Goal: Answer question/provide support: Share knowledge or assist other users

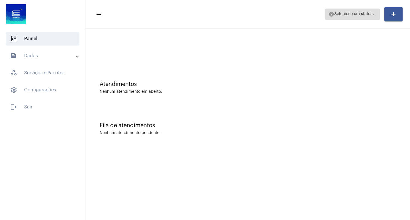
click at [350, 14] on span "Selecione um status" at bounding box center [354, 14] width 38 height 4
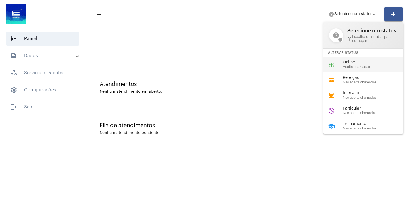
click at [357, 65] on div "Online Aceita chamadas" at bounding box center [375, 64] width 65 height 9
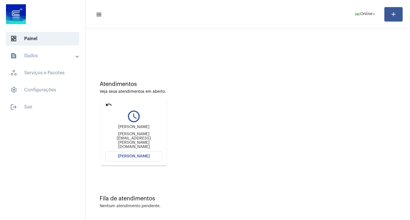
click at [146, 153] on button "[PERSON_NAME]" at bounding box center [133, 156] width 57 height 10
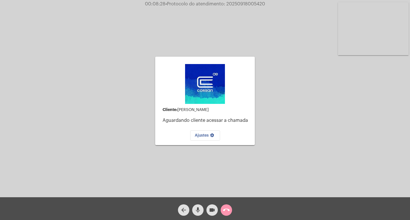
click at [227, 204] on div "call_end" at bounding box center [226, 209] width 14 height 14
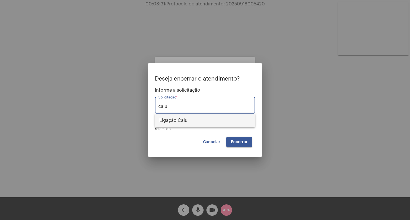
click at [187, 123] on span "Ligação Caiu" at bounding box center [205, 121] width 91 height 14
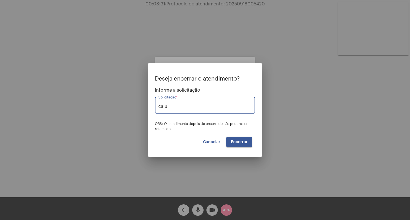
type input "Ligação Caiu"
click at [238, 144] on span "Encerrar" at bounding box center [239, 142] width 17 height 4
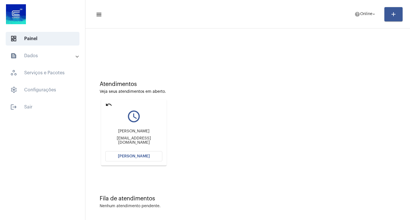
click at [105, 105] on mat-card "undo query_builder [PERSON_NAME] [EMAIL_ADDRESS][DOMAIN_NAME] [PERSON_NAME]" at bounding box center [134, 133] width 66 height 66
click at [107, 105] on mat-icon "undo" at bounding box center [108, 104] width 7 height 7
click at [129, 154] on button "[PERSON_NAME]" at bounding box center [133, 156] width 57 height 10
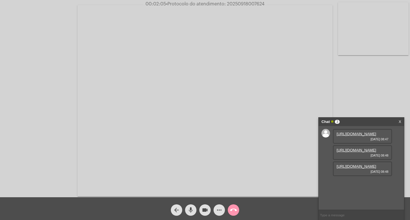
click at [369, 136] on link "[URL][DOMAIN_NAME]" at bounding box center [357, 134] width 40 height 4
click at [352, 152] on link "[URL][DOMAIN_NAME]" at bounding box center [357, 150] width 40 height 4
click at [365, 169] on link "[URL][DOMAIN_NAME]" at bounding box center [357, 166] width 40 height 4
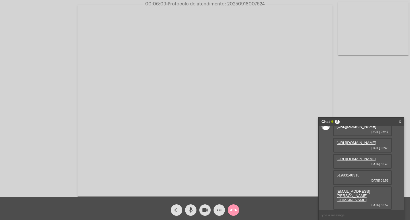
scroll to position [37, 0]
click at [221, 206] on span "more_horiz" at bounding box center [219, 210] width 7 height 11
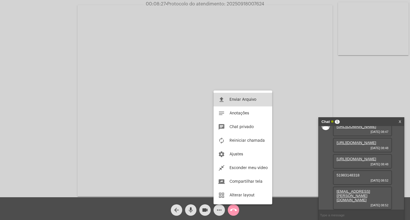
click at [246, 96] on button "file_upload Enviar Arquivo" at bounding box center [243, 100] width 59 height 14
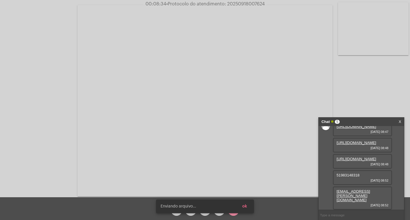
scroll to position [66, 0]
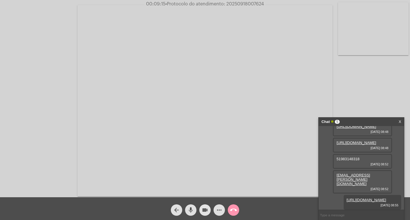
click at [209, 208] on button "videocam" at bounding box center [204, 210] width 11 height 11
click at [202, 215] on span "videocam_off" at bounding box center [205, 210] width 7 height 11
click at [199, 211] on div "videocam" at bounding box center [205, 209] width 14 height 14
drag, startPoint x: 205, startPoint y: 208, endPoint x: 166, endPoint y: 0, distance: 211.3
click at [204, 208] on mat-icon "videocam_off" at bounding box center [205, 210] width 7 height 7
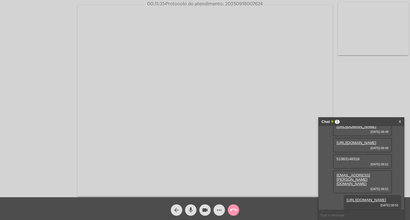
click at [203, 209] on mat-icon "videocam" at bounding box center [205, 210] width 7 height 7
click at [203, 210] on mat-icon "videocam_off" at bounding box center [205, 210] width 7 height 7
click at [369, 119] on div "Chat 5" at bounding box center [356, 122] width 68 height 9
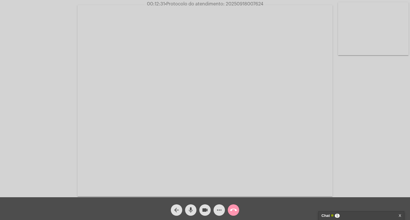
click at [244, 5] on span "• Protocolo do atendimento: 20250918007624" at bounding box center [214, 4] width 99 height 5
copy span "20250918007624"
click at [369, 213] on div "Chat 5" at bounding box center [356, 216] width 68 height 9
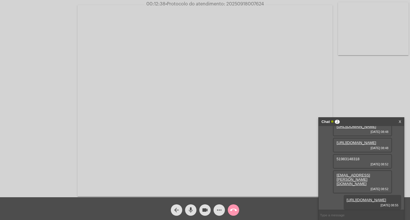
click at [350, 213] on input "text" at bounding box center [361, 215] width 85 height 10
paste input "20250918007624"
type input "20250918007624"
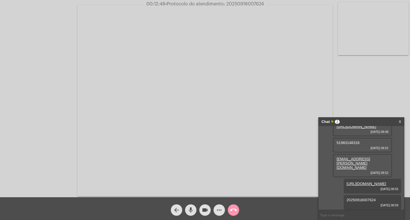
scroll to position [83, 0]
click at [362, 122] on div "Chat 2" at bounding box center [356, 122] width 68 height 9
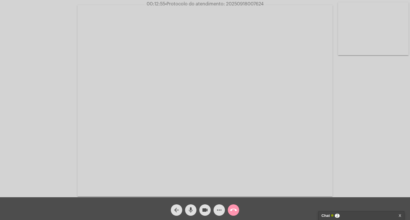
click at [204, 207] on mat-icon "videocam" at bounding box center [205, 210] width 7 height 7
click at [190, 209] on mat-icon "mic" at bounding box center [191, 210] width 7 height 7
click at [237, 209] on button "call_end" at bounding box center [233, 210] width 11 height 11
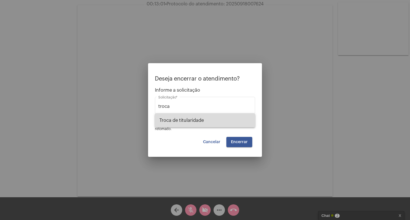
click at [222, 123] on span "Troca de titularidade" at bounding box center [205, 121] width 91 height 14
type input "Troca de titularidade"
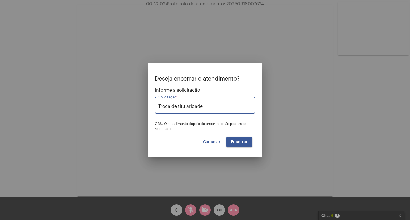
click at [249, 139] on button "Encerrar" at bounding box center [240, 142] width 26 height 10
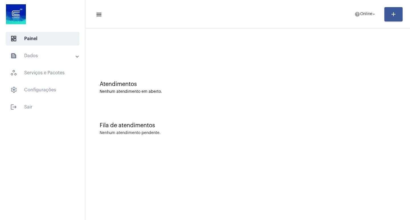
click at [30, 60] on mat-expansion-panel-header "text_snippet_outlined Dados" at bounding box center [44, 56] width 82 height 14
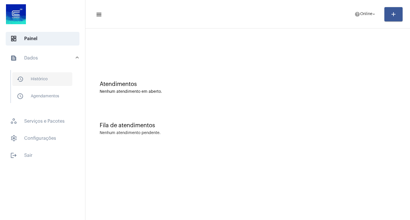
drag, startPoint x: 42, startPoint y: 77, endPoint x: 38, endPoint y: 76, distance: 3.9
click at [42, 77] on span "history_outlined Histórico" at bounding box center [42, 79] width 60 height 14
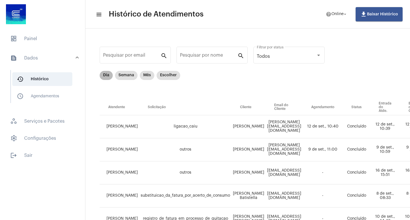
click at [107, 76] on mat-chip "Dia" at bounding box center [106, 75] width 13 height 9
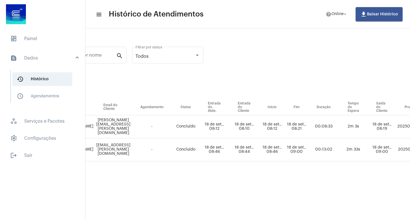
scroll to position [0, 252]
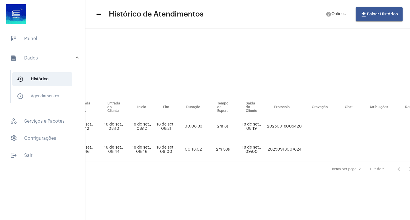
click at [286, 148] on td "20250918007624" at bounding box center [285, 149] width 38 height 23
copy td "20250918007624"
click at [13, 42] on span "dashboard Painel" at bounding box center [43, 39] width 74 height 14
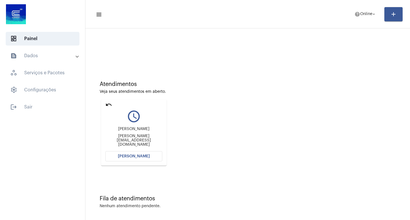
click at [108, 105] on mat-icon "undo" at bounding box center [108, 104] width 7 height 7
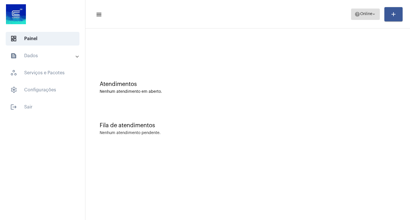
click at [368, 12] on span "Online" at bounding box center [366, 14] width 12 height 4
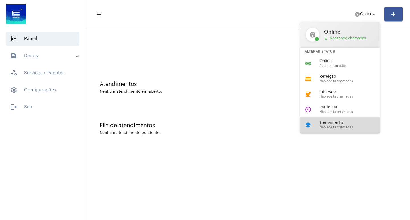
click at [359, 122] on span "Treinamento" at bounding box center [352, 123] width 65 height 4
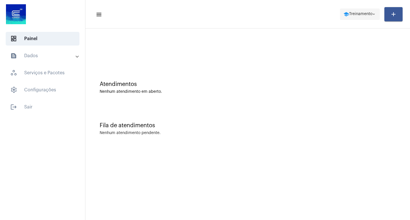
click at [346, 18] on span "school Treinamento arrow_drop_down" at bounding box center [360, 14] width 33 height 10
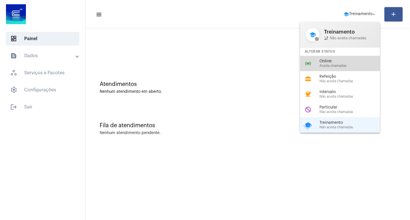
click at [344, 61] on span "Online" at bounding box center [352, 61] width 65 height 4
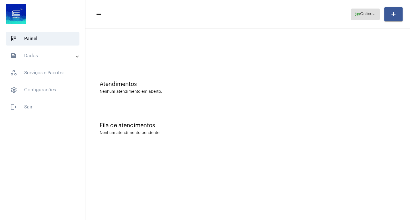
click at [351, 15] on button "online_prediction Online arrow_drop_down" at bounding box center [365, 14] width 29 height 11
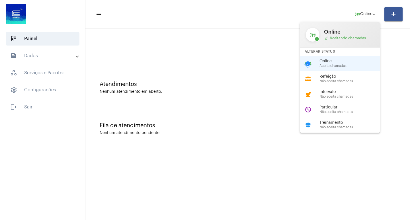
drag, startPoint x: 336, startPoint y: 107, endPoint x: 282, endPoint y: 41, distance: 85.7
click at [335, 104] on div "do_not_disturb Particular Não aceita chamadas" at bounding box center [344, 109] width 89 height 15
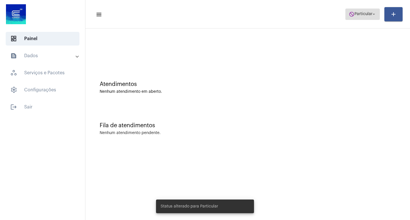
click at [360, 11] on span "do_not_disturb Particular arrow_drop_down" at bounding box center [363, 14] width 28 height 10
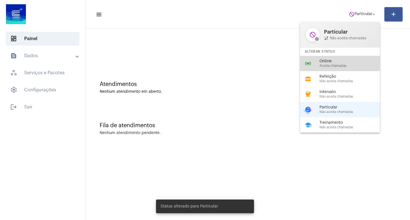
click at [337, 68] on div "online_prediction Online Aceita chamadas" at bounding box center [344, 63] width 89 height 15
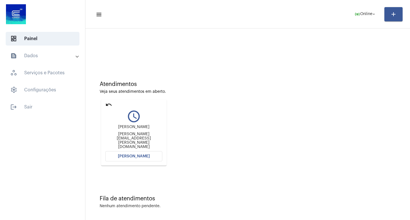
click at [124, 160] on button "[PERSON_NAME]" at bounding box center [133, 156] width 57 height 10
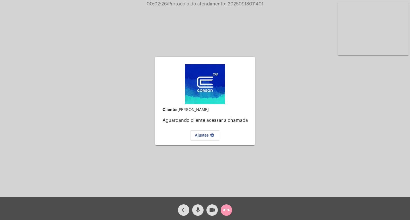
click at [230, 210] on button "call_end" at bounding box center [226, 210] width 11 height 11
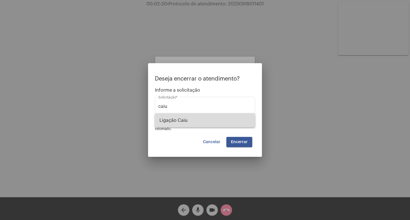
click at [212, 121] on span "Ligação Caiu" at bounding box center [205, 121] width 91 height 14
type input "Ligação Caiu"
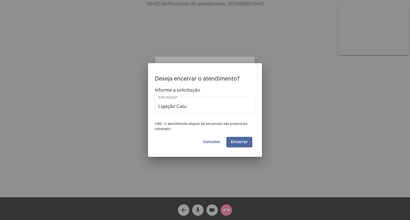
drag, startPoint x: 235, startPoint y: 137, endPoint x: 237, endPoint y: 142, distance: 6.2
click at [239, 142] on button "Encerrar" at bounding box center [240, 142] width 26 height 10
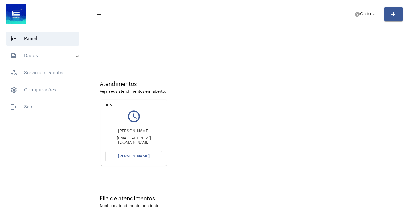
click at [144, 157] on span "[PERSON_NAME]" at bounding box center [134, 156] width 32 height 4
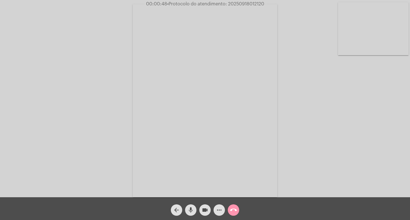
click at [220, 207] on span "more_horiz" at bounding box center [219, 210] width 7 height 11
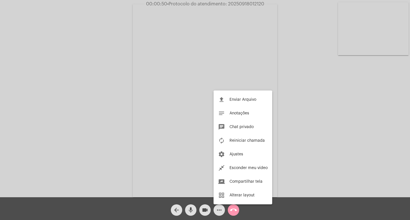
click at [215, 212] on div at bounding box center [205, 110] width 410 height 220
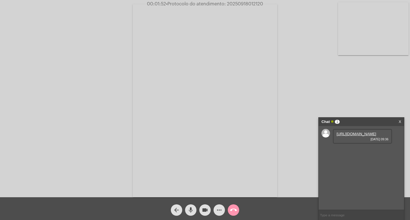
click at [366, 136] on link "[URL][DOMAIN_NAME]" at bounding box center [357, 134] width 40 height 4
click at [326, 22] on div "Acessando Câmera e Microfone..." at bounding box center [205, 99] width 409 height 197
click at [352, 157] on span "[DATE] 09:37" at bounding box center [363, 155] width 52 height 3
click at [351, 157] on span "[DATE] 09:37" at bounding box center [363, 155] width 52 height 3
click at [346, 152] on link "[URL][DOMAIN_NAME]" at bounding box center [357, 150] width 40 height 4
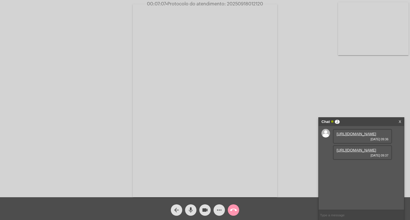
drag, startPoint x: 306, startPoint y: 16, endPoint x: 294, endPoint y: 13, distance: 12.4
click at [306, 16] on div "Acessando Câmera e Microfone..." at bounding box center [205, 99] width 409 height 197
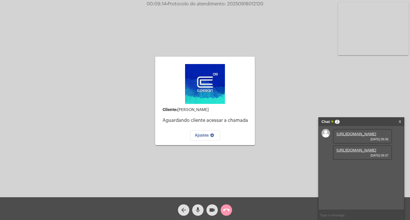
click at [226, 209] on mat-icon "call_end" at bounding box center [226, 210] width 7 height 7
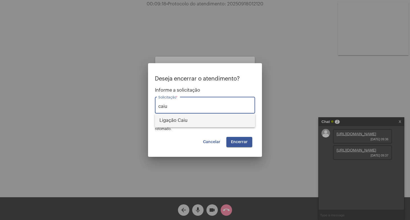
click at [214, 121] on span "Ligação Caiu" at bounding box center [205, 121] width 91 height 14
type input "Ligação Caiu"
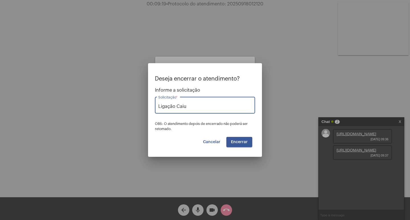
drag, startPoint x: 240, startPoint y: 141, endPoint x: 207, endPoint y: 62, distance: 85.3
click at [238, 137] on button "Encerrar" at bounding box center [240, 142] width 26 height 10
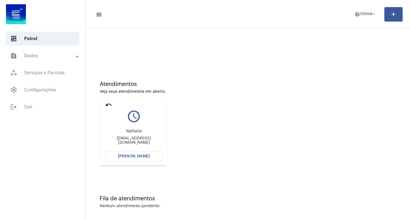
click at [130, 155] on button "[PERSON_NAME]" at bounding box center [133, 156] width 57 height 10
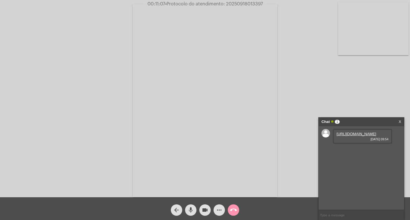
click at [354, 134] on link "[URL][DOMAIN_NAME]" at bounding box center [357, 134] width 40 height 4
click at [221, 212] on mat-icon "more_horiz" at bounding box center [219, 210] width 7 height 7
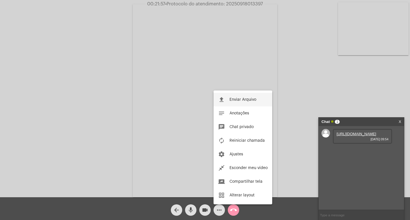
click at [229, 99] on button "file_upload Enviar Arquivo" at bounding box center [243, 100] width 59 height 14
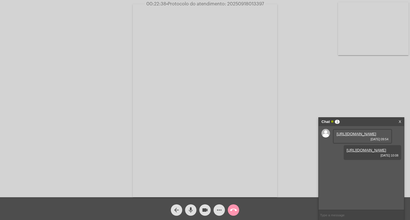
click at [247, 1] on div "Acessando Câmera e Microfone..." at bounding box center [205, 98] width 410 height 197
click at [246, 2] on span "• Protocolo do atendimento: 20250918013397" at bounding box center [215, 4] width 98 height 5
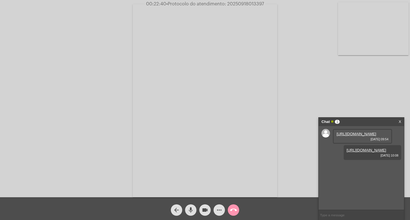
click at [246, 2] on span "• Protocolo do atendimento: 20250918013397" at bounding box center [215, 4] width 98 height 5
click at [332, 212] on input "text" at bounding box center [361, 215] width 85 height 10
paste input "20250918013397"
type input "20250918013397"
click at [357, 119] on div "Chat" at bounding box center [356, 122] width 68 height 9
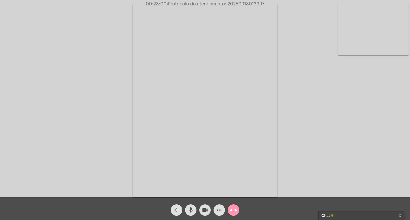
click at [203, 205] on span "videocam" at bounding box center [205, 210] width 7 height 11
drag, startPoint x: 187, startPoint y: 205, endPoint x: 204, endPoint y: 210, distance: 18.0
click at [188, 205] on div "mic" at bounding box center [191, 209] width 14 height 14
click at [230, 211] on mat-icon "call_end" at bounding box center [233, 210] width 7 height 7
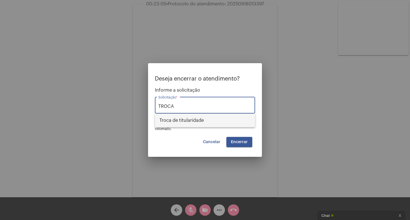
click at [216, 123] on span "Troca de titularidade" at bounding box center [205, 121] width 91 height 14
type input "Troca de titularidade"
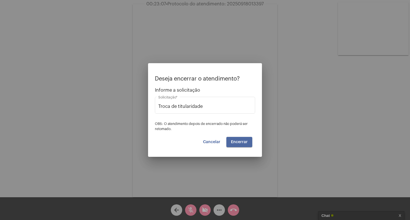
click at [232, 138] on button "Encerrar" at bounding box center [240, 142] width 26 height 10
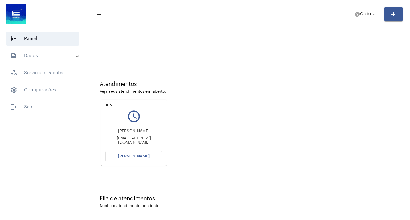
click at [43, 61] on mat-expansion-panel-header "text_snippet_outlined Dados" at bounding box center [44, 56] width 82 height 14
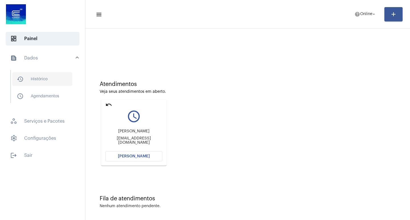
click at [46, 81] on span "history_outlined Histórico" at bounding box center [42, 79] width 60 height 14
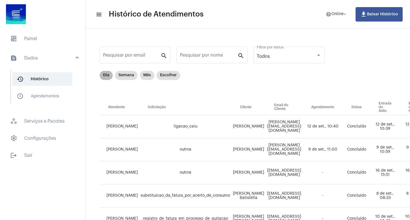
click at [109, 73] on mat-chip "Dia" at bounding box center [106, 75] width 13 height 9
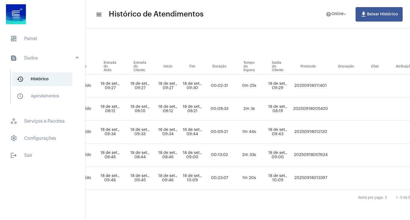
scroll to position [45, 225]
click at [330, 128] on td "20250918012120" at bounding box center [312, 132] width 38 height 23
copy td "20250918012120"
click at [63, 36] on span "dashboard Painel" at bounding box center [43, 39] width 74 height 14
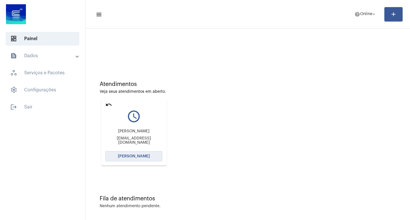
click at [148, 151] on button "[PERSON_NAME]" at bounding box center [133, 156] width 57 height 10
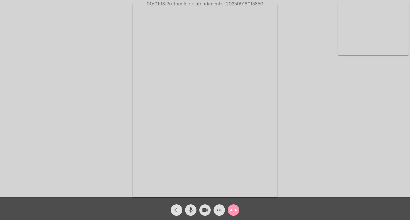
click at [257, 5] on span "• Protocolo do atendimento: 20250918015850" at bounding box center [214, 4] width 98 height 5
copy span "20250918015850"
click at [219, 211] on mat-icon "more_horiz" at bounding box center [219, 210] width 7 height 7
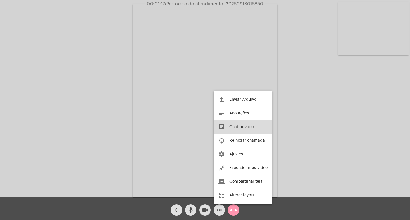
click at [252, 123] on button "chat Chat privado" at bounding box center [243, 127] width 59 height 14
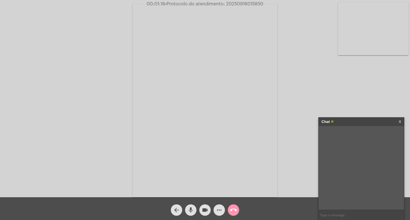
click at [324, 213] on input "text" at bounding box center [361, 215] width 85 height 10
paste input "20250918015850"
type input "20250918015850"
click at [206, 209] on mat-icon "videocam" at bounding box center [205, 210] width 7 height 7
click at [191, 208] on mat-icon "mic" at bounding box center [191, 210] width 7 height 7
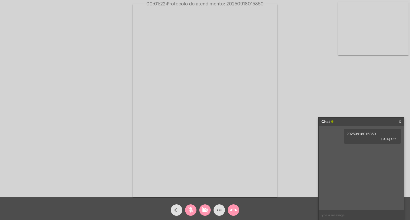
click at [231, 211] on mat-icon "call_end" at bounding box center [233, 210] width 7 height 7
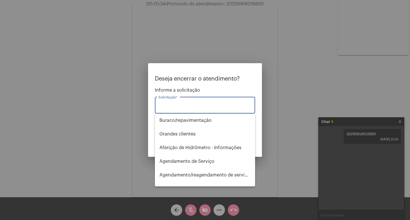
type input "i"
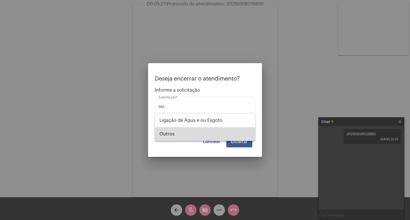
click at [226, 133] on span "Outros" at bounding box center [205, 134] width 91 height 14
type input "Outros"
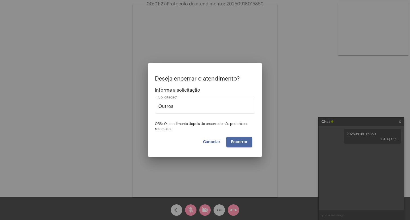
click at [238, 139] on button "Encerrar" at bounding box center [240, 142] width 26 height 10
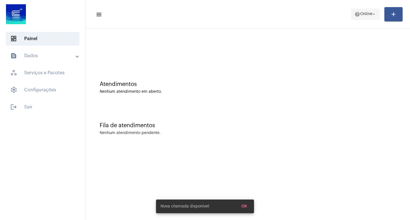
click at [368, 17] on span "help Online arrow_drop_down" at bounding box center [366, 14] width 22 height 10
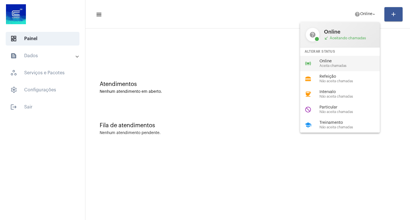
click at [363, 60] on span "Online" at bounding box center [352, 61] width 65 height 4
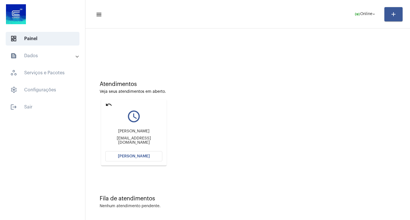
click at [151, 159] on button "[PERSON_NAME]" at bounding box center [133, 156] width 57 height 10
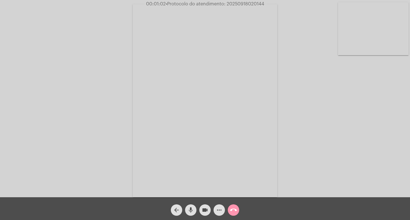
click at [219, 205] on span "more_horiz" at bounding box center [219, 210] width 7 height 11
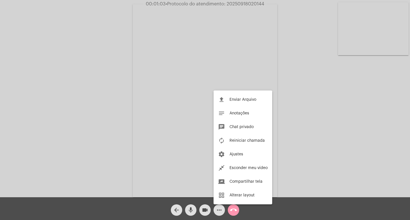
click at [219, 208] on div at bounding box center [205, 110] width 410 height 220
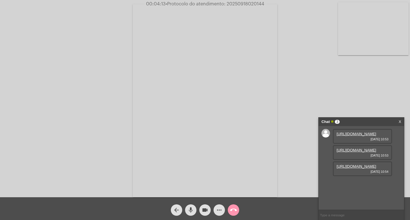
click at [351, 136] on link "[URL][DOMAIN_NAME]" at bounding box center [357, 134] width 40 height 4
click at [357, 152] on link "[URL][DOMAIN_NAME]" at bounding box center [357, 150] width 40 height 4
click at [356, 169] on link "[URL][DOMAIN_NAME]" at bounding box center [357, 166] width 40 height 4
click at [365, 169] on link "[URL][DOMAIN_NAME]" at bounding box center [357, 166] width 40 height 4
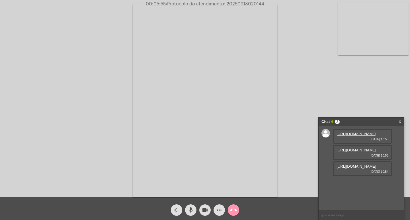
click at [363, 152] on link "[URL][DOMAIN_NAME]" at bounding box center [357, 150] width 40 height 4
click at [359, 136] on link "[URL][DOMAIN_NAME]" at bounding box center [357, 134] width 40 height 4
click at [221, 213] on mat-icon "more_horiz" at bounding box center [219, 210] width 7 height 7
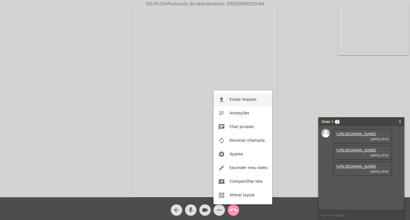
click at [253, 103] on button "file_upload Enviar Arquivo" at bounding box center [243, 100] width 59 height 14
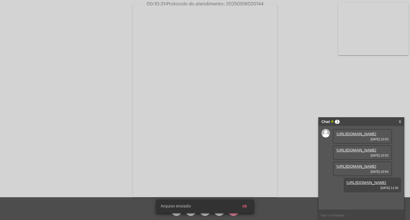
scroll to position [34, 0]
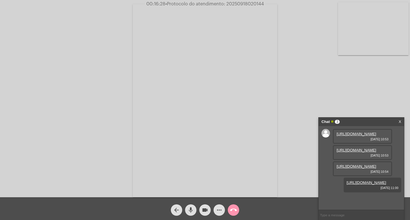
click at [206, 208] on mat-icon "videocam" at bounding box center [205, 210] width 7 height 7
click at [206, 208] on mat-icon "videocam_off" at bounding box center [205, 210] width 7 height 7
click at [246, 4] on span "• Protocolo do atendimento: 20250918020144" at bounding box center [215, 4] width 99 height 5
copy span "20250918020144"
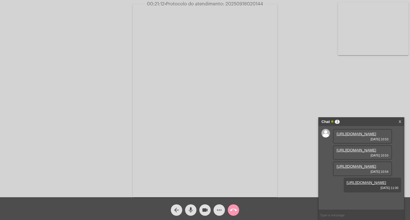
drag, startPoint x: 81, startPoint y: 138, endPoint x: 85, endPoint y: 141, distance: 4.9
click at [84, 140] on div "Acessando Câmera e Microfone..." at bounding box center [205, 99] width 409 height 197
click at [325, 215] on input "text" at bounding box center [361, 215] width 85 height 10
paste input "20250918020144"
type input "20250918020144"
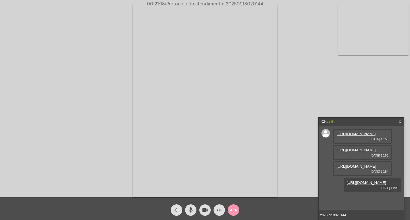
click at [372, 214] on input "20250918020144" at bounding box center [361, 215] width 85 height 10
click at [356, 119] on div "Chat" at bounding box center [356, 122] width 68 height 9
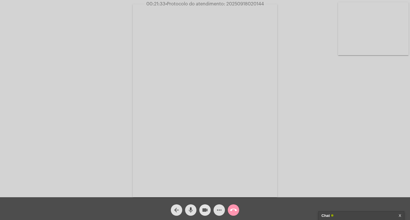
drag, startPoint x: 207, startPoint y: 208, endPoint x: 192, endPoint y: 210, distance: 14.9
click at [205, 208] on mat-icon "videocam" at bounding box center [205, 210] width 7 height 7
click at [190, 210] on mat-icon "mic" at bounding box center [191, 210] width 7 height 7
click at [235, 208] on mat-icon "call_end" at bounding box center [233, 210] width 7 height 7
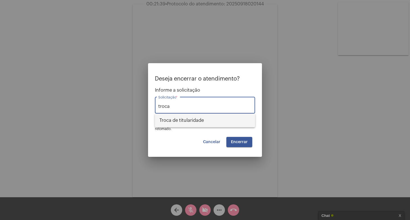
click at [215, 119] on span "Troca de titularidade" at bounding box center [205, 121] width 91 height 14
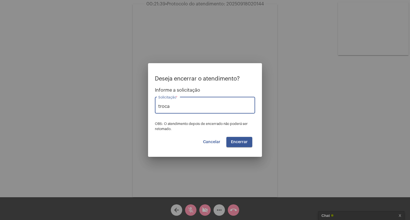
type input "Troca de titularidade"
click at [236, 142] on span "Encerrar" at bounding box center [239, 142] width 17 height 4
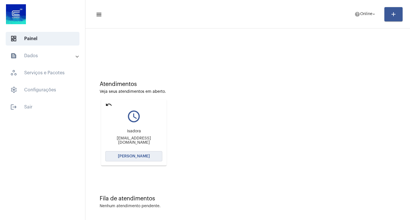
click at [144, 158] on span "[PERSON_NAME]" at bounding box center [134, 156] width 32 height 4
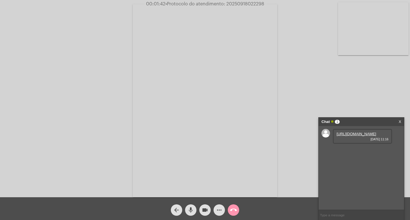
click at [361, 136] on link "[URL][DOMAIN_NAME]" at bounding box center [357, 134] width 40 height 4
click at [360, 152] on link "[URL][DOMAIN_NAME]" at bounding box center [357, 150] width 40 height 4
click at [353, 169] on link "[URL][DOMAIN_NAME]" at bounding box center [357, 166] width 40 height 4
click at [215, 213] on button "more_horiz" at bounding box center [219, 210] width 11 height 11
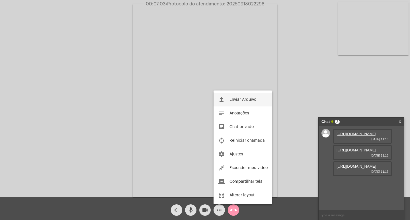
click at [233, 101] on span "Enviar Arquivo" at bounding box center [243, 100] width 27 height 4
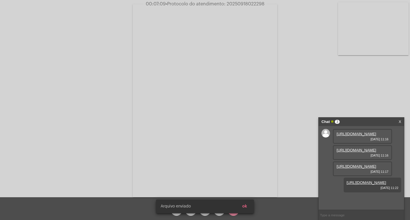
scroll to position [34, 0]
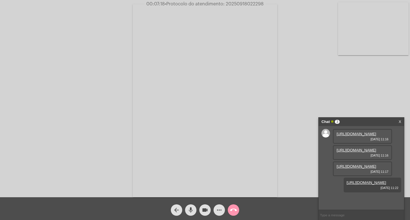
click at [250, 2] on span "• Protocolo do atendimento: 20250918022298" at bounding box center [214, 4] width 99 height 5
copy span "20250918022298"
click at [320, 54] on div "Acessando Câmera e Microfone..." at bounding box center [205, 99] width 409 height 197
click at [346, 215] on input "text" at bounding box center [361, 215] width 85 height 10
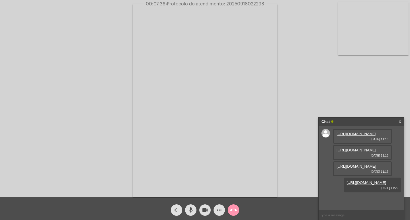
paste input "20250918022298"
type input "20250918022298"
click at [360, 122] on div "Chat" at bounding box center [356, 122] width 68 height 9
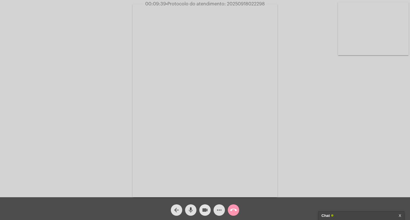
click at [205, 209] on mat-icon "videocam" at bounding box center [205, 210] width 7 height 7
click at [190, 206] on span "mic" at bounding box center [191, 210] width 7 height 11
click at [231, 208] on mat-icon "call_end" at bounding box center [233, 210] width 7 height 7
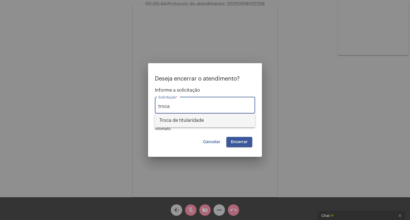
click at [203, 120] on span "Troca de titularidade" at bounding box center [205, 121] width 91 height 14
type input "Troca de titularidade"
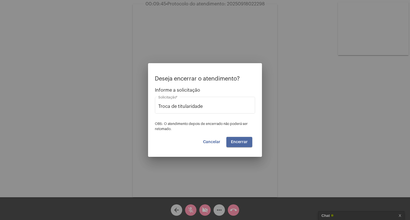
click at [240, 143] on span "Encerrar" at bounding box center [239, 142] width 17 height 4
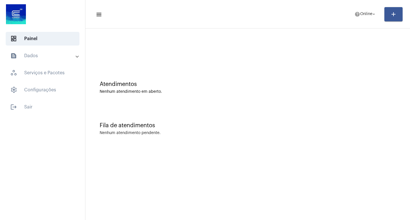
click at [62, 54] on mat-panel-title "text_snippet_outlined Dados" at bounding box center [43, 55] width 66 height 7
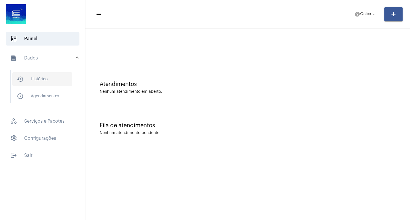
click at [60, 74] on span "history_outlined Histórico" at bounding box center [42, 79] width 60 height 14
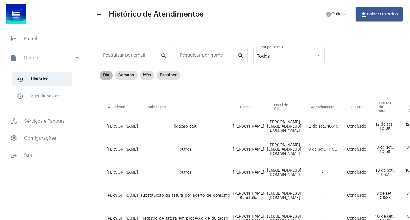
click at [107, 73] on mat-chip "Dia" at bounding box center [106, 75] width 13 height 9
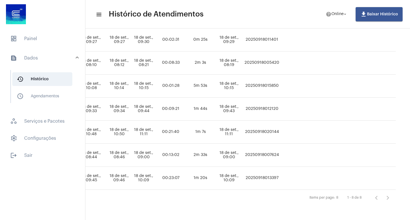
scroll to position [114, 262]
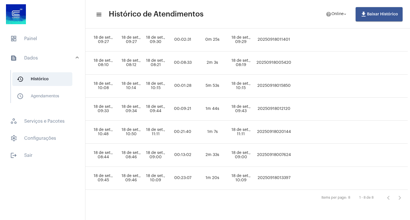
click at [290, 127] on td "20250918020144" at bounding box center [274, 132] width 38 height 23
copy td "20250918020144"
click at [56, 39] on span "dashboard Painel" at bounding box center [43, 39] width 74 height 14
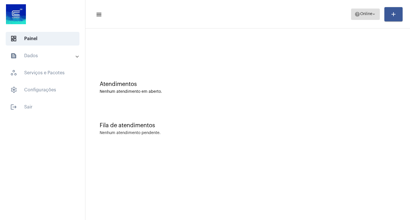
click at [365, 15] on span "Online" at bounding box center [366, 14] width 12 height 4
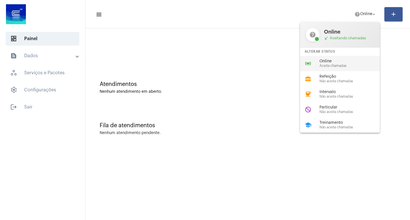
click at [362, 58] on div "online_prediction Online Aceita chamadas" at bounding box center [344, 63] width 89 height 15
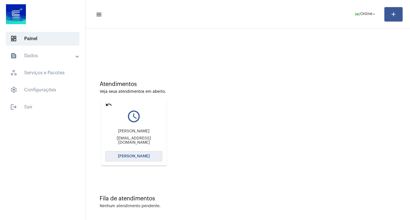
click at [151, 154] on button "[PERSON_NAME]" at bounding box center [133, 156] width 57 height 10
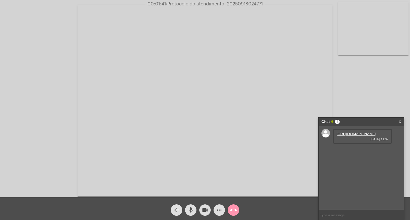
click at [354, 136] on link "[URL][DOMAIN_NAME]" at bounding box center [357, 134] width 40 height 4
click at [351, 152] on link "[URL][DOMAIN_NAME]" at bounding box center [357, 150] width 40 height 4
click at [355, 169] on link "[URL][DOMAIN_NAME]" at bounding box center [357, 166] width 40 height 4
click at [217, 210] on mat-icon "more_horiz" at bounding box center [219, 210] width 7 height 7
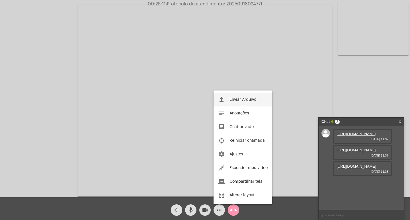
click at [233, 99] on span "Enviar Arquivo" at bounding box center [243, 100] width 27 height 4
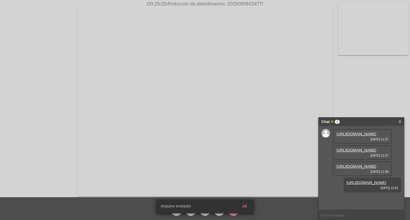
scroll to position [34, 0]
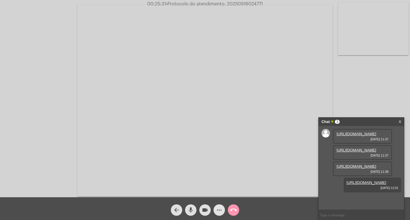
click at [221, 214] on mat-icon "more_horiz" at bounding box center [219, 210] width 7 height 7
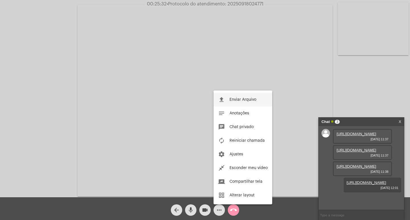
click at [233, 104] on button "file_upload Enviar Arquivo" at bounding box center [243, 100] width 59 height 14
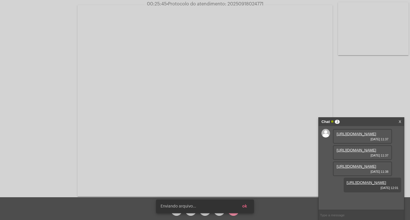
scroll to position [63, 0]
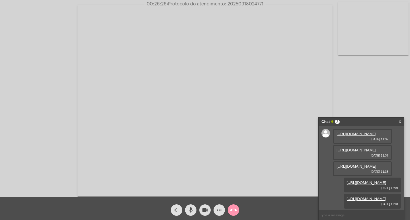
click at [249, 1] on div "Acessando Câmera e Microfone..." at bounding box center [205, 98] width 410 height 197
click at [246, 1] on span "00:26:27 • Protocolo do atendimento: 20250918024771" at bounding box center [205, 4] width 121 height 6
click at [241, 2] on span "• Protocolo do atendimento: 20250918024771" at bounding box center [215, 4] width 97 height 5
copy span "20250918024771"
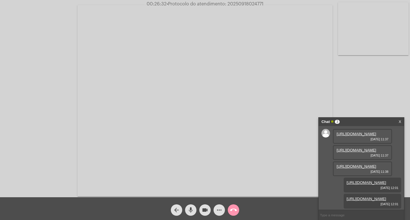
click at [333, 218] on input "text" at bounding box center [361, 215] width 85 height 10
paste input "20250918024771"
type input "20250918024771"
click at [350, 120] on div "Chat" at bounding box center [356, 122] width 68 height 9
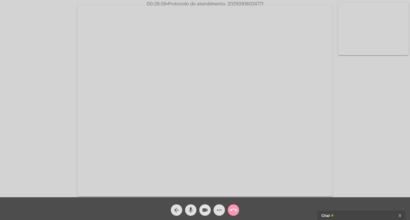
click at [208, 208] on mat-icon "videocam" at bounding box center [205, 210] width 7 height 7
click at [191, 209] on mat-icon "mic" at bounding box center [191, 210] width 7 height 7
click at [231, 211] on mat-icon "call_end" at bounding box center [233, 210] width 7 height 7
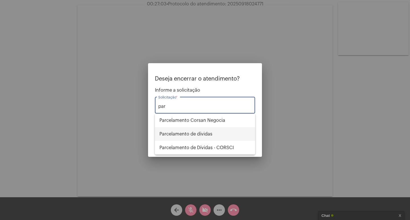
click at [205, 128] on span "Parcelamento de dívidas" at bounding box center [205, 134] width 91 height 14
type input "Parcelamento de dívidas"
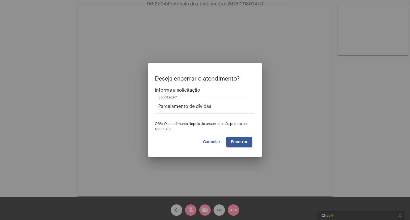
click at [235, 136] on div "Deseja encerrar o atendimento? Informe a solicitação Parcelamento de dívidas So…" at bounding box center [205, 112] width 100 height 72
click at [239, 141] on span "Encerrar" at bounding box center [239, 142] width 17 height 4
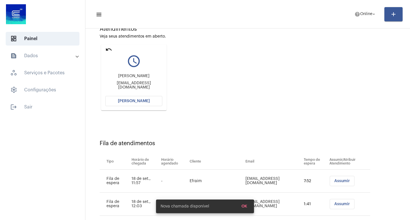
scroll to position [66, 0]
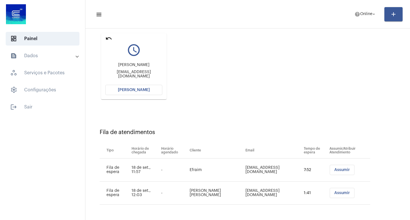
click at [134, 86] on button "[PERSON_NAME]" at bounding box center [133, 90] width 57 height 10
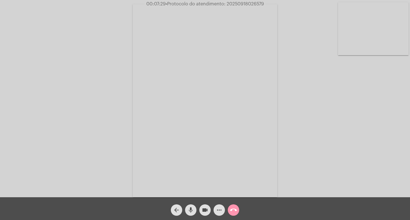
click at [244, 5] on span "• Protocolo do atendimento: 20250918026579" at bounding box center [215, 4] width 98 height 5
copy span "20250918026579"
click at [219, 210] on mat-icon "more_horiz" at bounding box center [219, 210] width 7 height 7
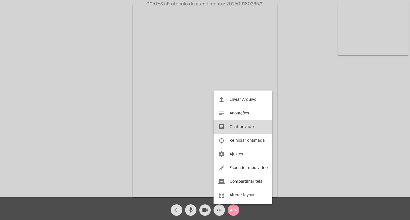
click at [233, 126] on span "Chat privado" at bounding box center [242, 127] width 24 height 4
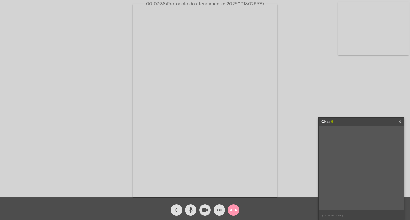
click at [360, 212] on input "text" at bounding box center [361, 215] width 85 height 10
paste input "20250918026579"
click at [352, 213] on input "20250918026579" at bounding box center [361, 215] width 85 height 10
type input "20250918026579"
click at [281, 49] on div "Acessando Câmera e Microfone..." at bounding box center [205, 99] width 409 height 197
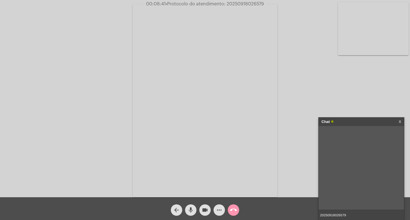
click at [358, 215] on input "20250918026579" at bounding box center [361, 215] width 85 height 10
click at [351, 118] on div "Chat" at bounding box center [356, 122] width 68 height 9
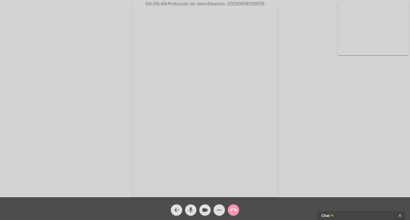
click at [202, 212] on mat-icon "videocam" at bounding box center [205, 210] width 7 height 7
click at [192, 210] on mat-icon "mic" at bounding box center [191, 210] width 7 height 7
click at [237, 211] on mat-icon "call_end" at bounding box center [233, 210] width 7 height 7
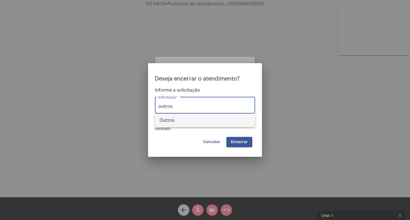
click at [182, 124] on span "Outros" at bounding box center [205, 121] width 91 height 14
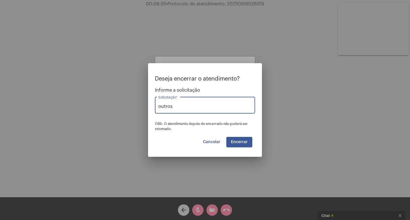
type input "Outros"
click at [236, 140] on button "Encerrar" at bounding box center [240, 142] width 26 height 10
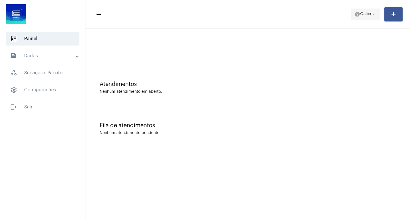
click at [361, 9] on button "help Online arrow_drop_down" at bounding box center [365, 14] width 29 height 11
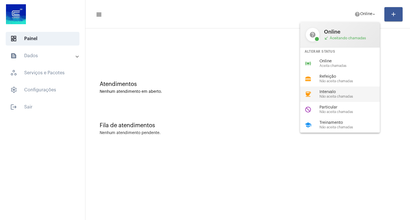
click at [330, 97] on span "Não aceita chamadas" at bounding box center [352, 97] width 65 height 4
